Goal: Task Accomplishment & Management: Manage account settings

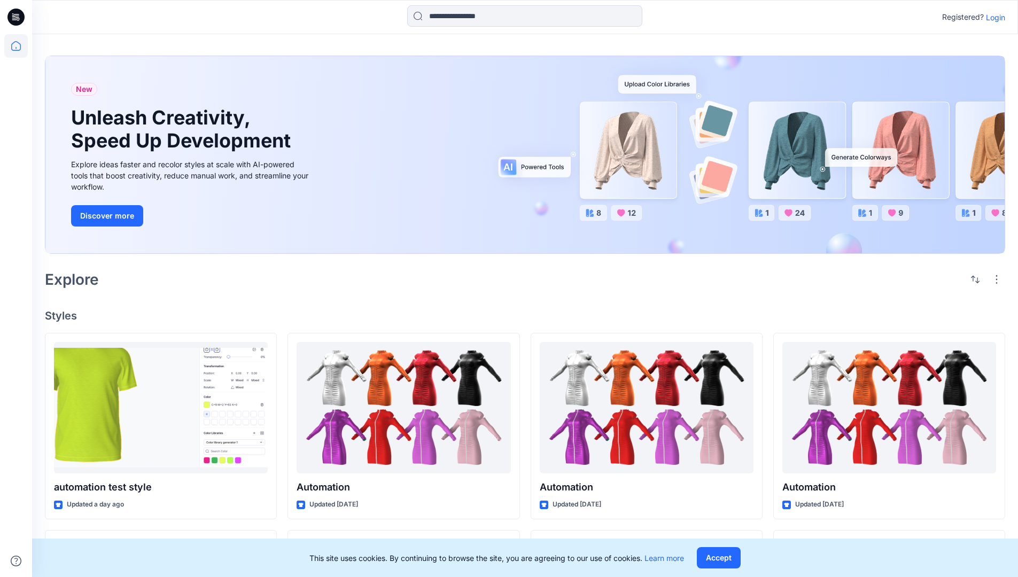
click at [993, 17] on p "Login" at bounding box center [995, 17] width 19 height 11
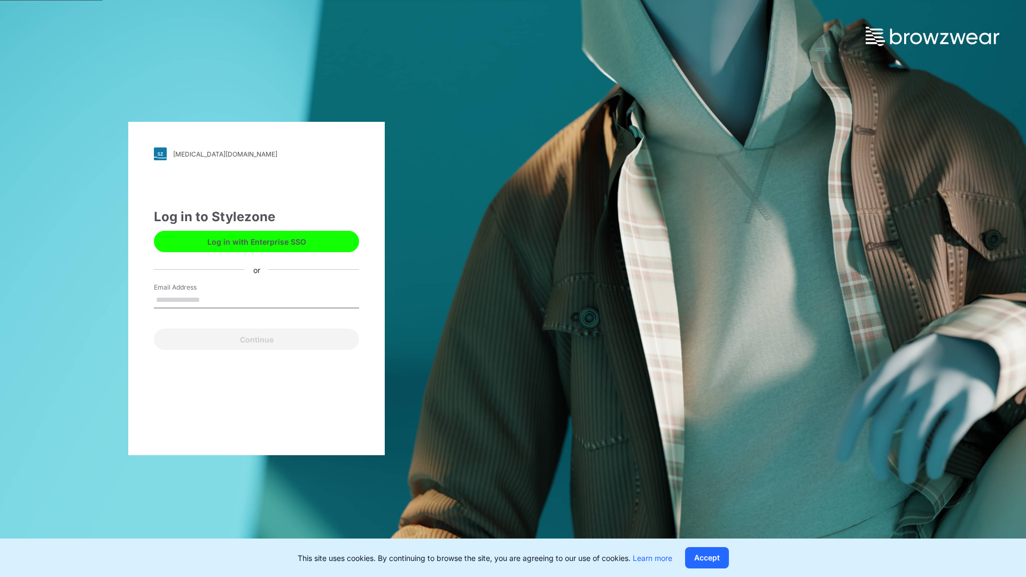
click at [211, 299] on input "Email Address" at bounding box center [256, 300] width 205 height 16
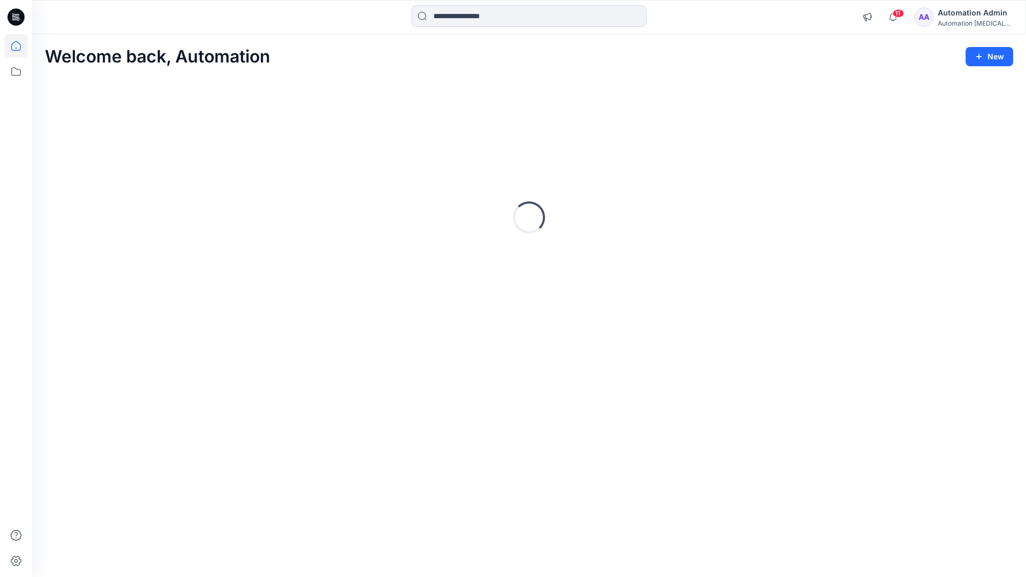
click at [20, 46] on icon at bounding box center [16, 46] width 10 height 10
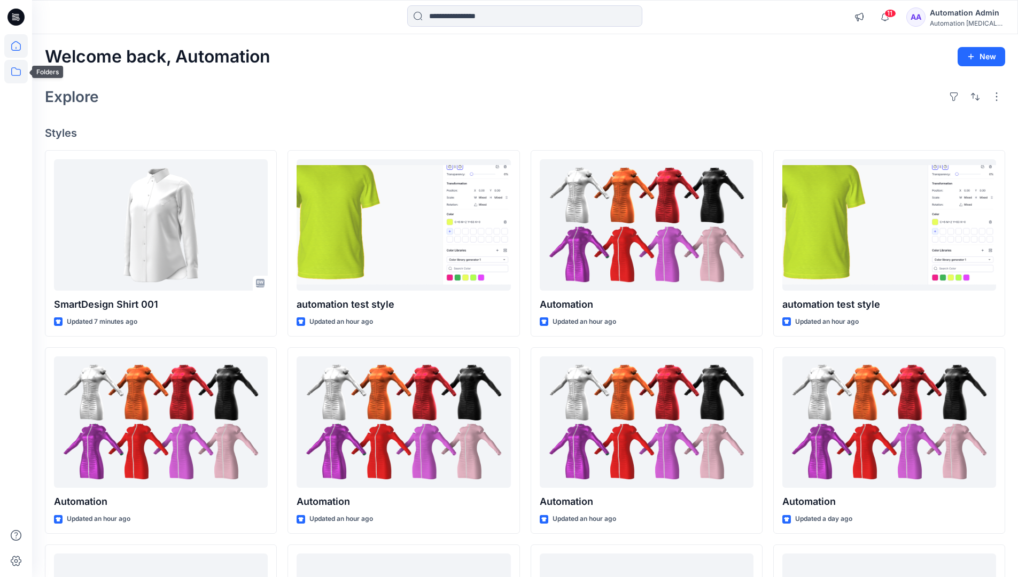
click at [17, 69] on icon at bounding box center [16, 71] width 10 height 9
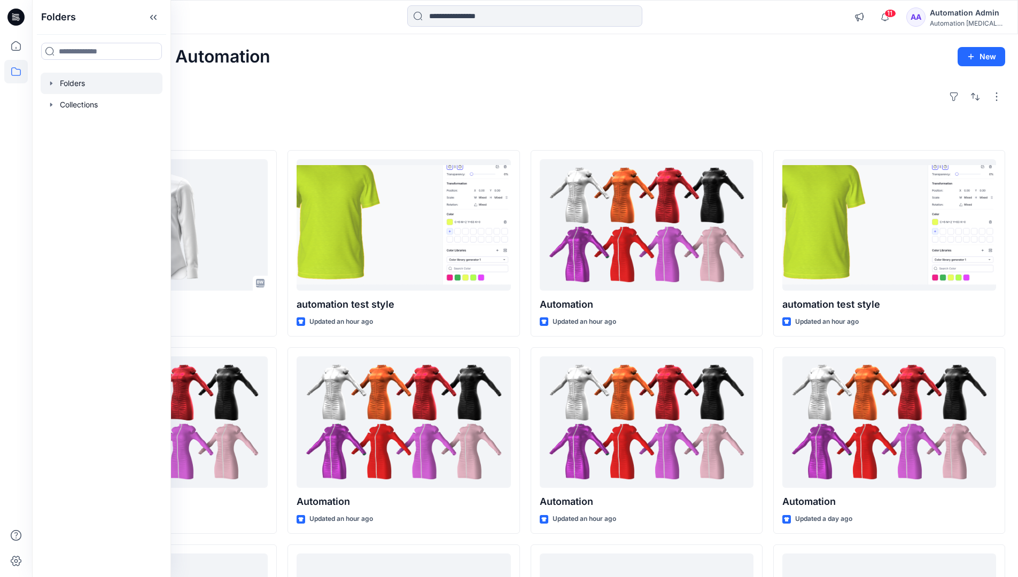
click at [108, 84] on div at bounding box center [102, 83] width 122 height 21
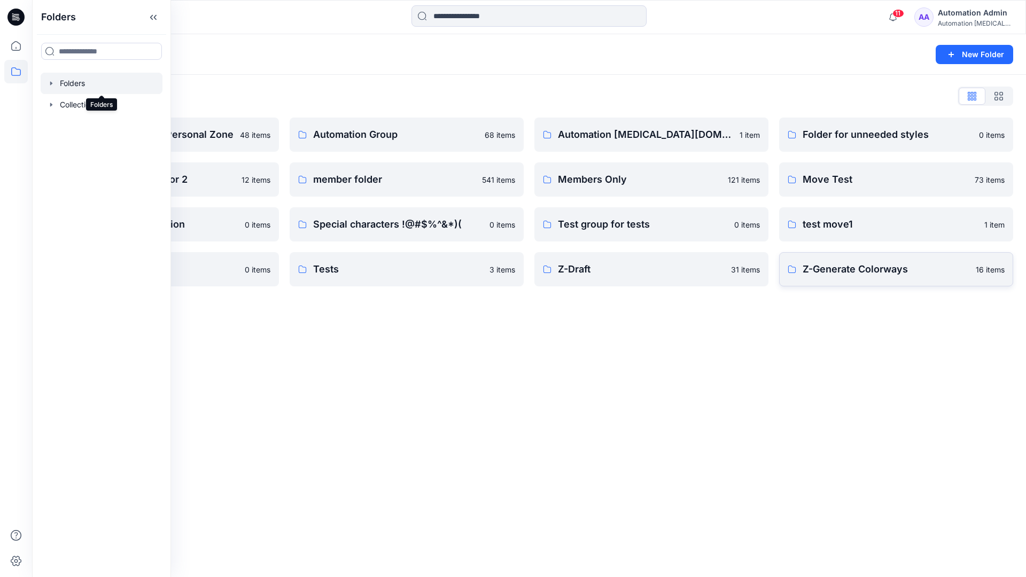
click at [933, 274] on p "Z-Generate Colorways" at bounding box center [885, 269] width 167 height 15
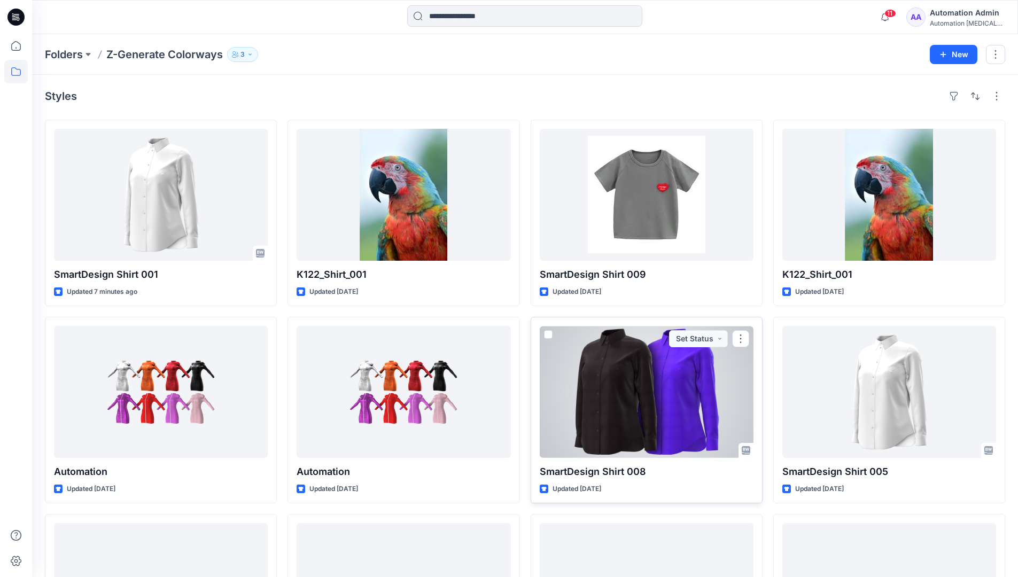
click at [548, 332] on span at bounding box center [548, 334] width 9 height 9
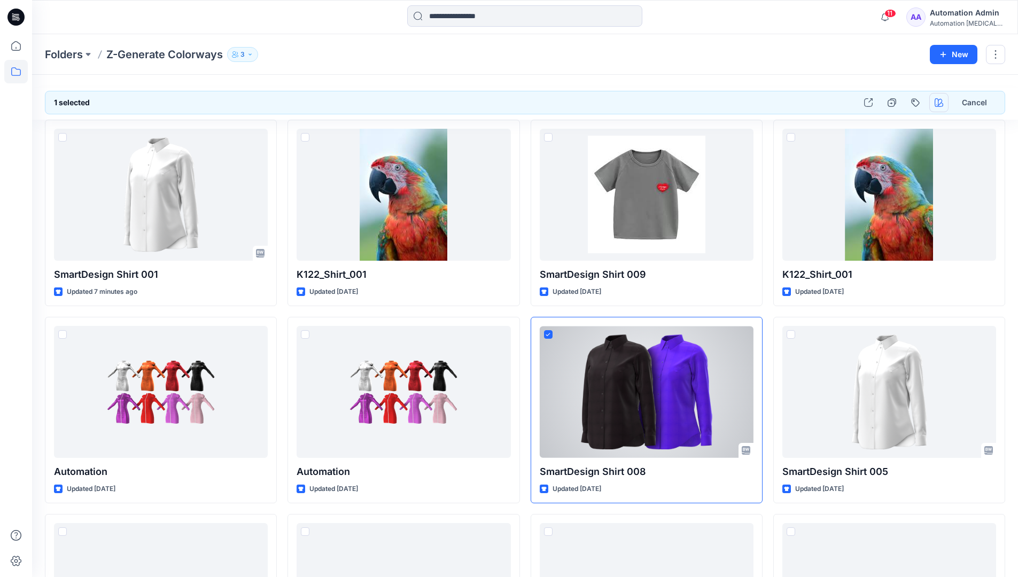
click at [935, 99] on icon "button" at bounding box center [938, 102] width 9 height 9
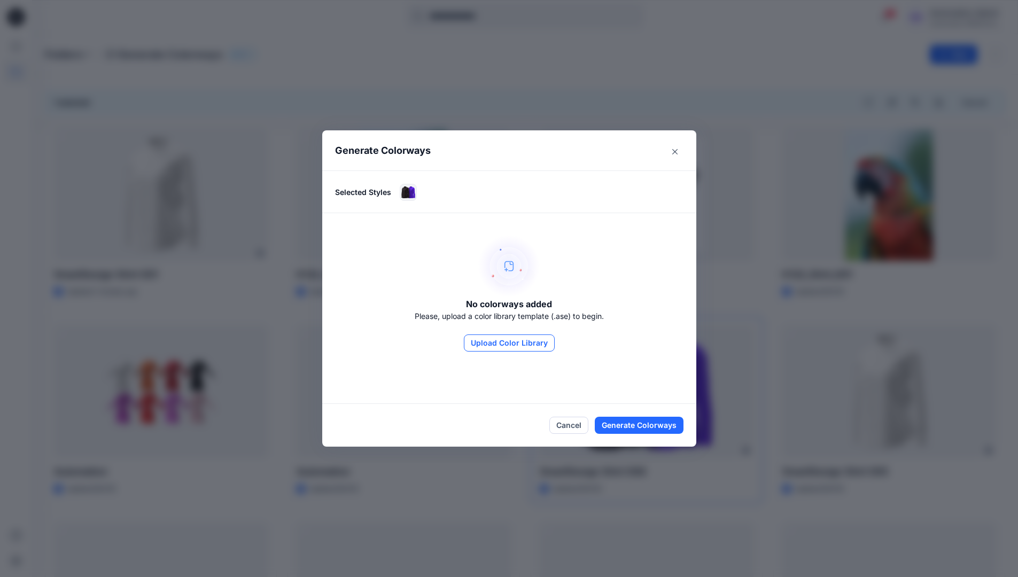
click at [504, 337] on button "Upload Color Library" at bounding box center [509, 342] width 91 height 17
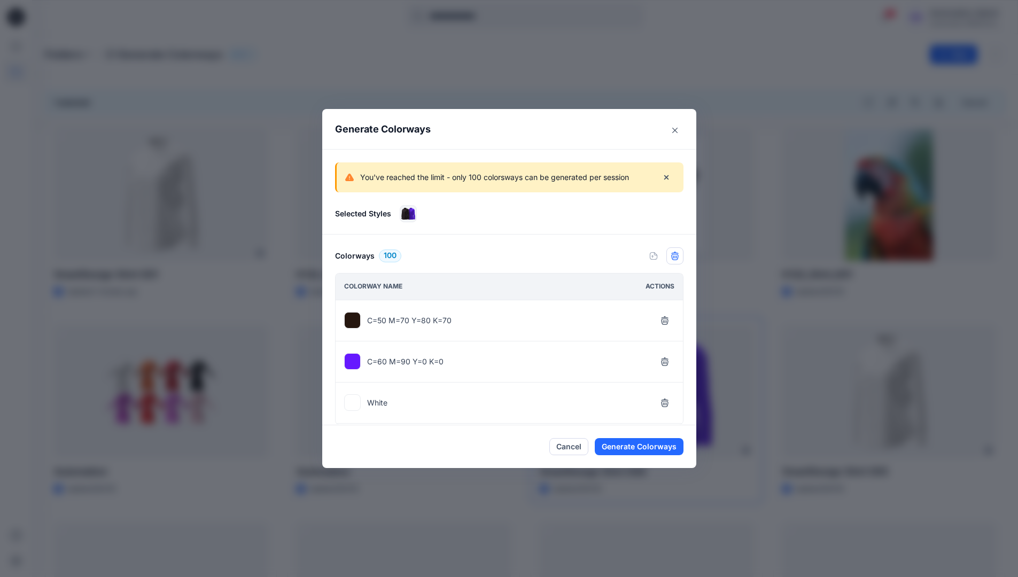
click at [679, 259] on icon "button" at bounding box center [674, 256] width 9 height 9
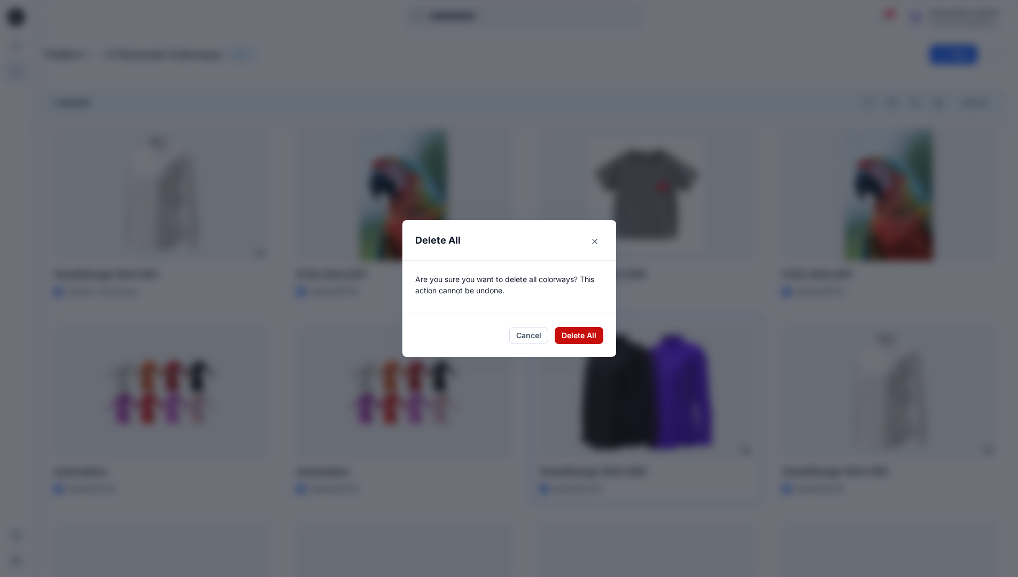
click at [582, 336] on button "Delete All" at bounding box center [579, 335] width 49 height 17
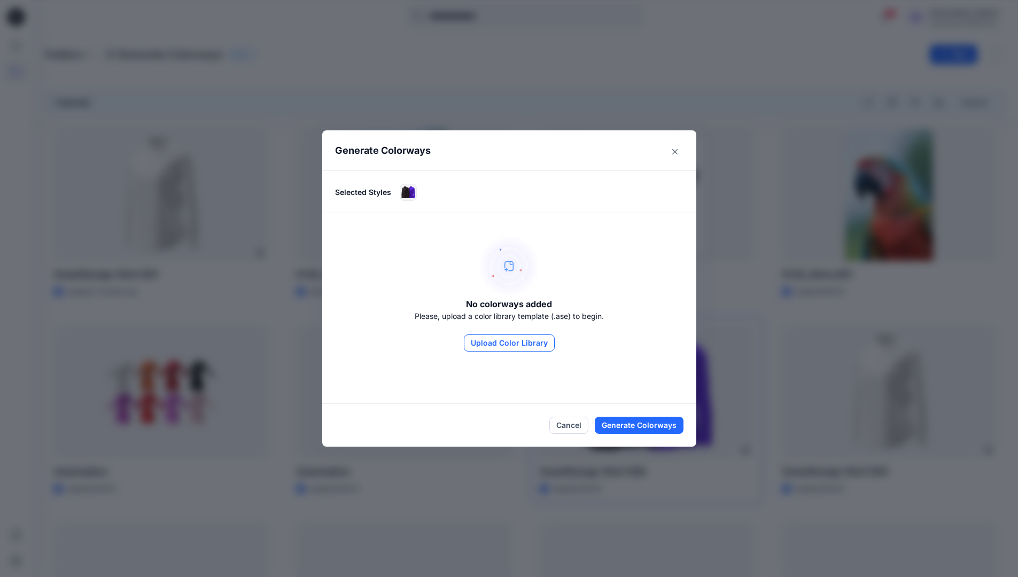
click at [537, 347] on button "Upload Color Library" at bounding box center [509, 342] width 91 height 17
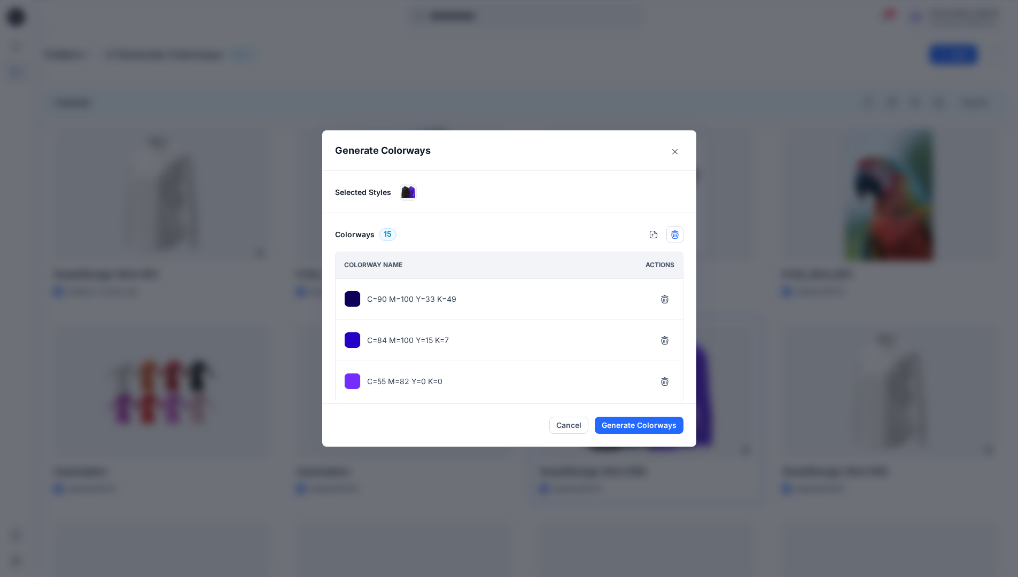
click at [677, 235] on icon "button" at bounding box center [674, 234] width 9 height 9
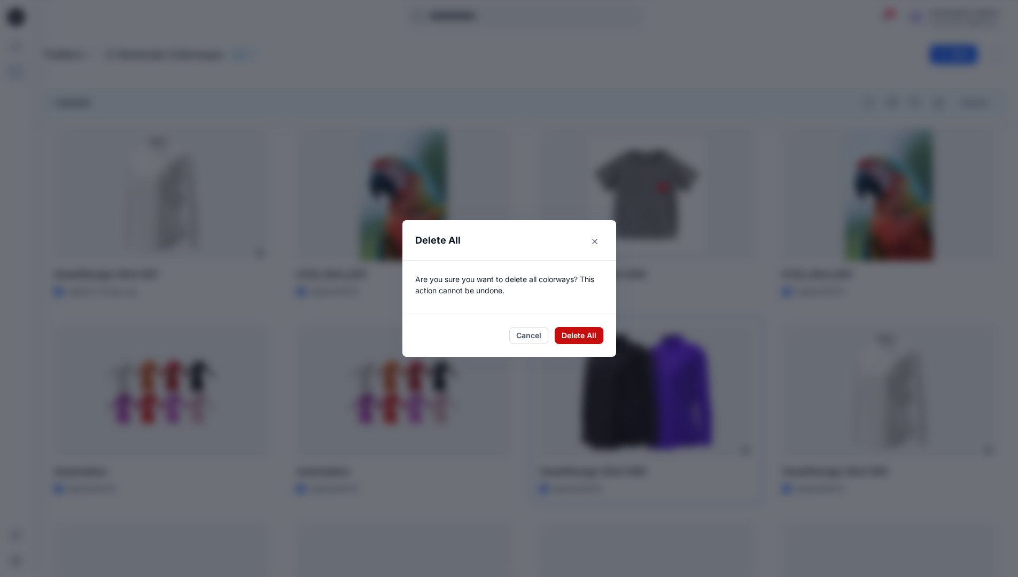
click at [575, 334] on button "Delete All" at bounding box center [579, 335] width 49 height 17
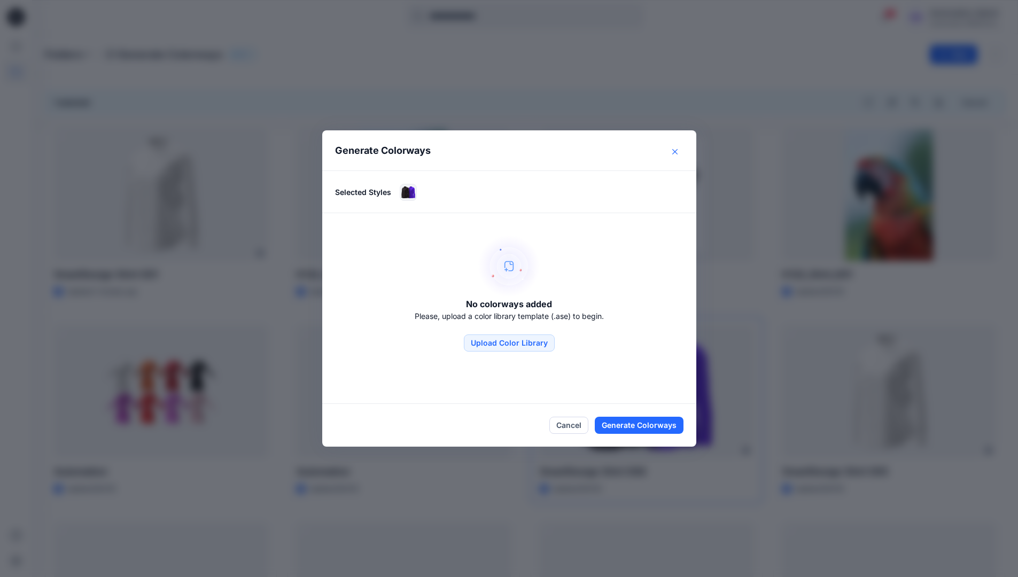
click at [677, 154] on button "Close" at bounding box center [674, 151] width 17 height 17
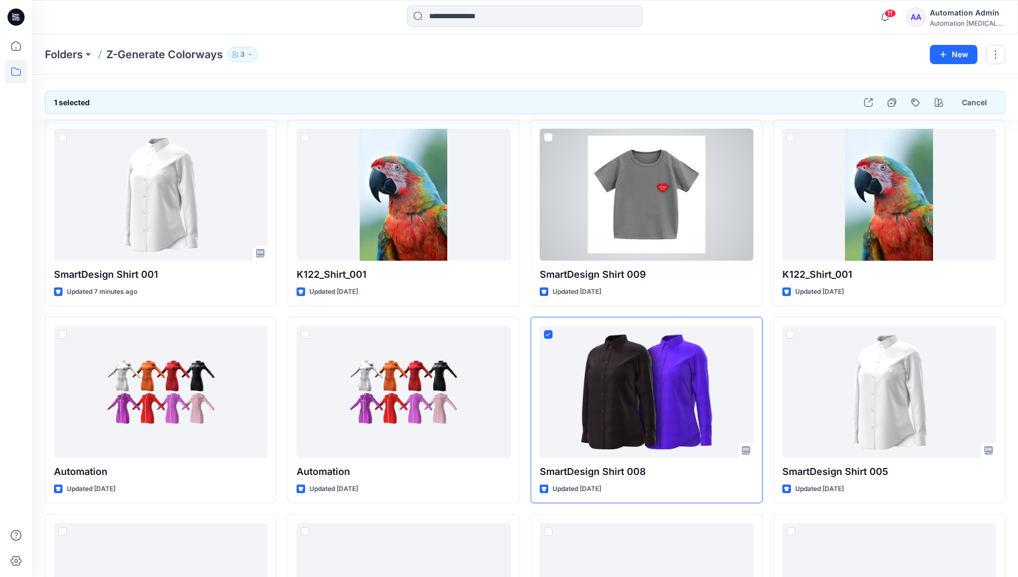
click at [954, 13] on div "Automation Admin" at bounding box center [967, 12] width 75 height 13
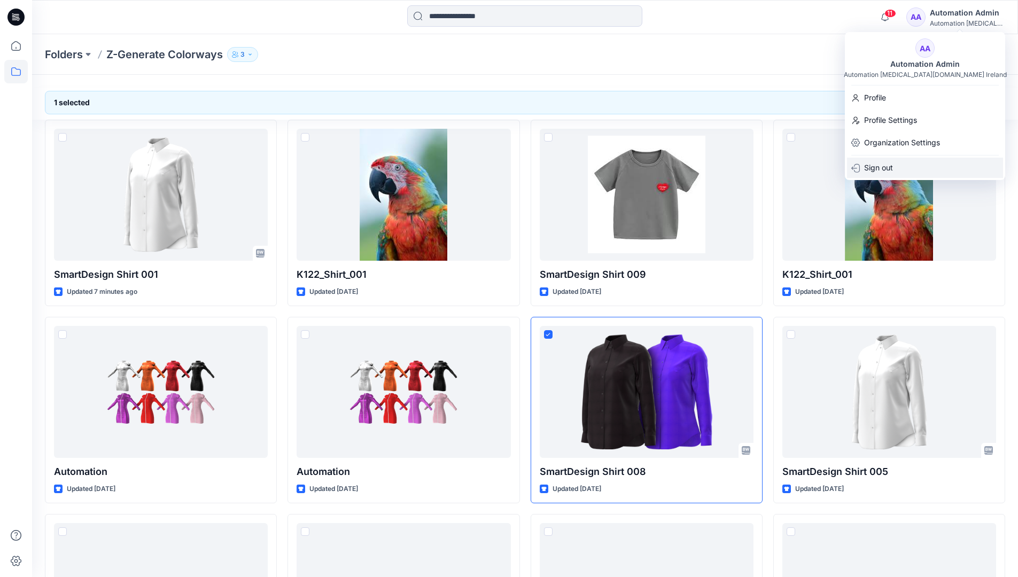
click at [903, 168] on div "Sign out" at bounding box center [925, 168] width 156 height 20
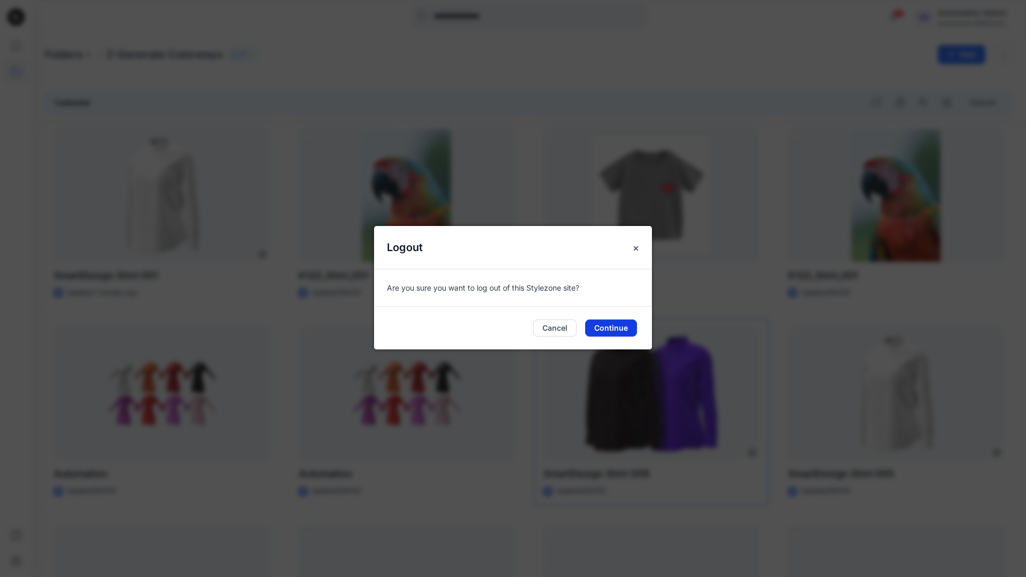
click at [608, 327] on button "Continue" at bounding box center [611, 327] width 52 height 17
